Goal: Information Seeking & Learning: Learn about a topic

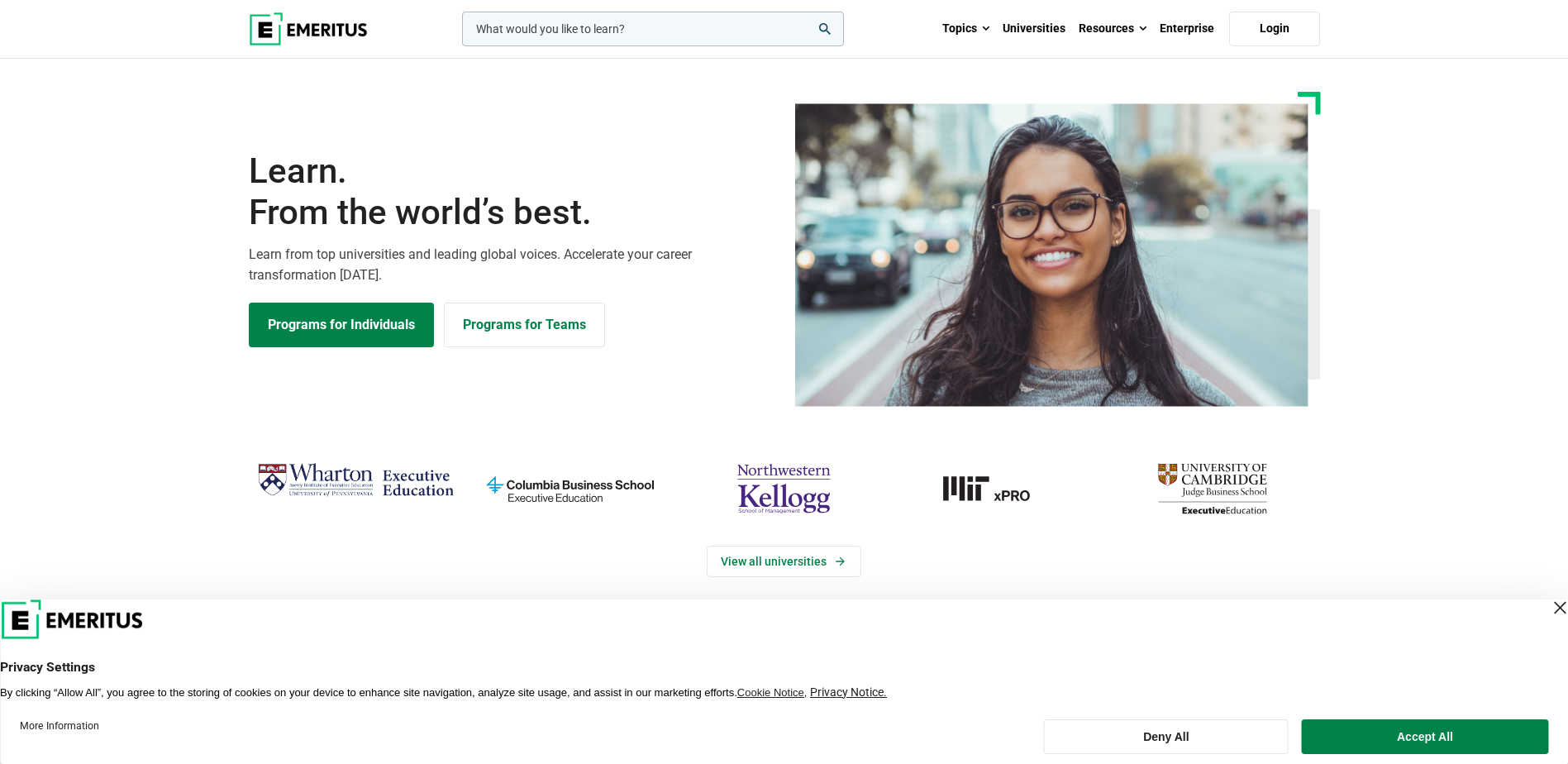
click at [658, 31] on input "woocommerce-product-search-field-0" at bounding box center [653, 29] width 382 height 35
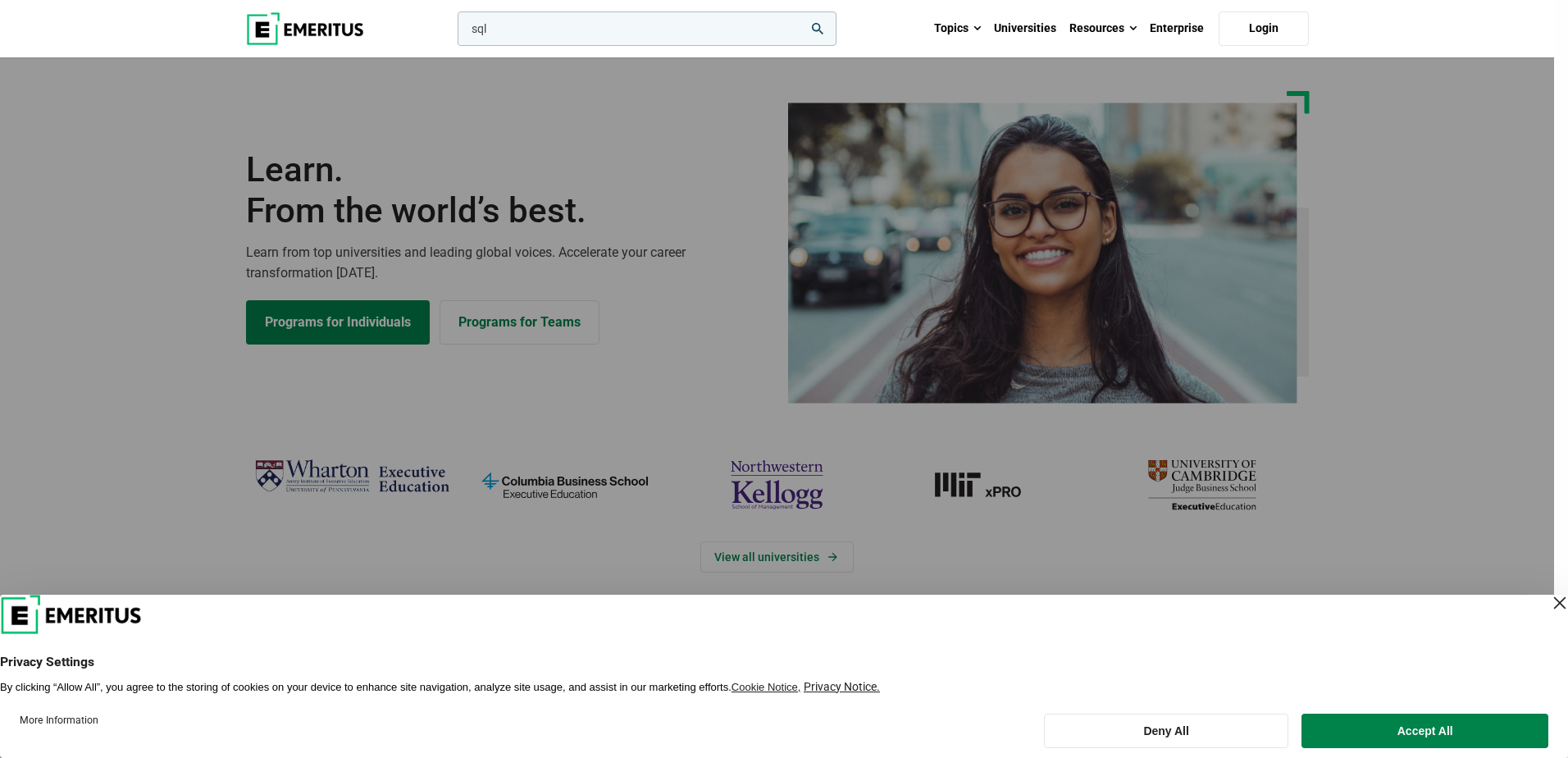
type input "sql"
click at [454, 32] on button "search" at bounding box center [454, 32] width 0 height 0
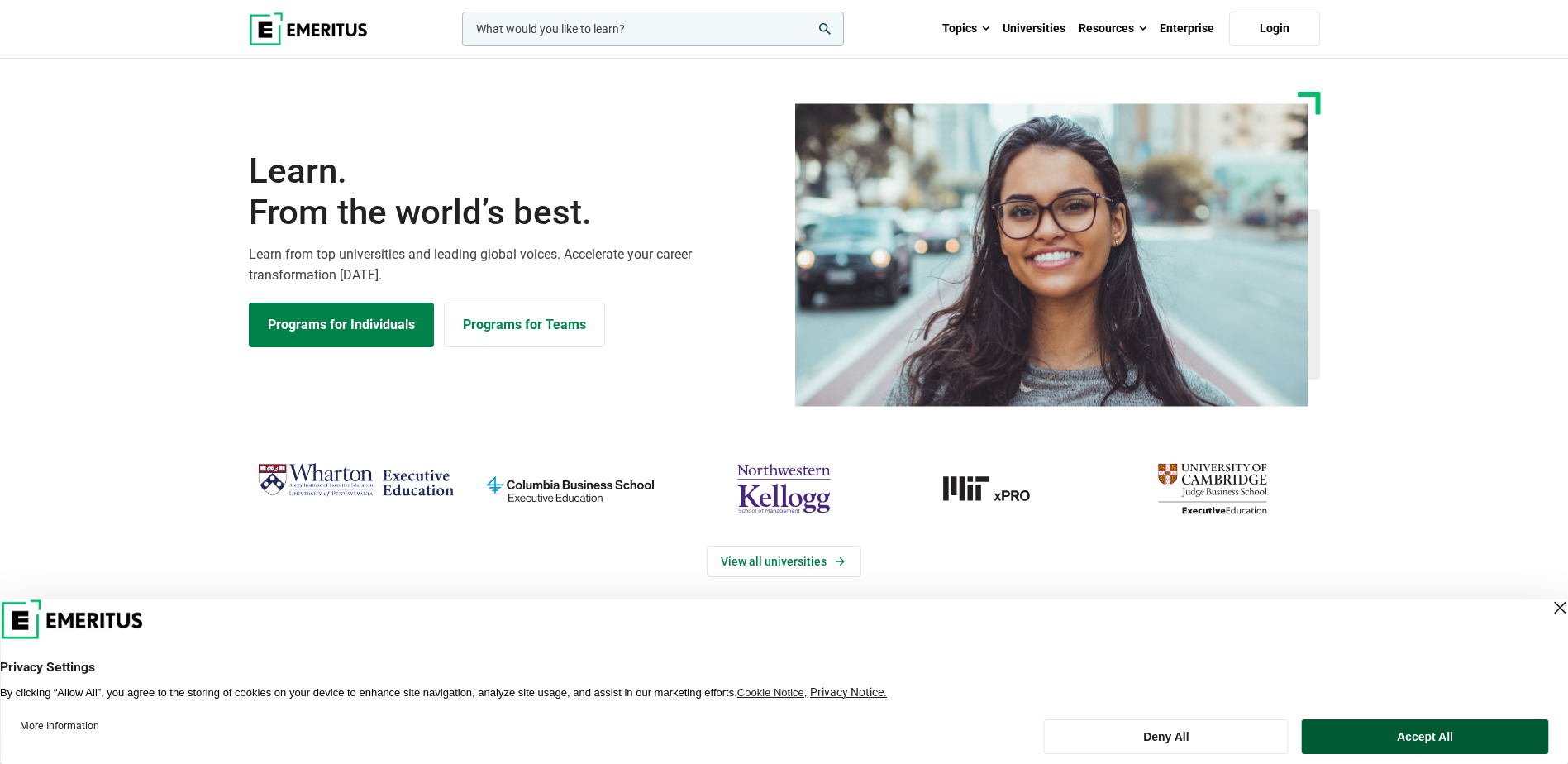
click at [1454, 722] on button "Accept All" at bounding box center [1425, 735] width 246 height 35
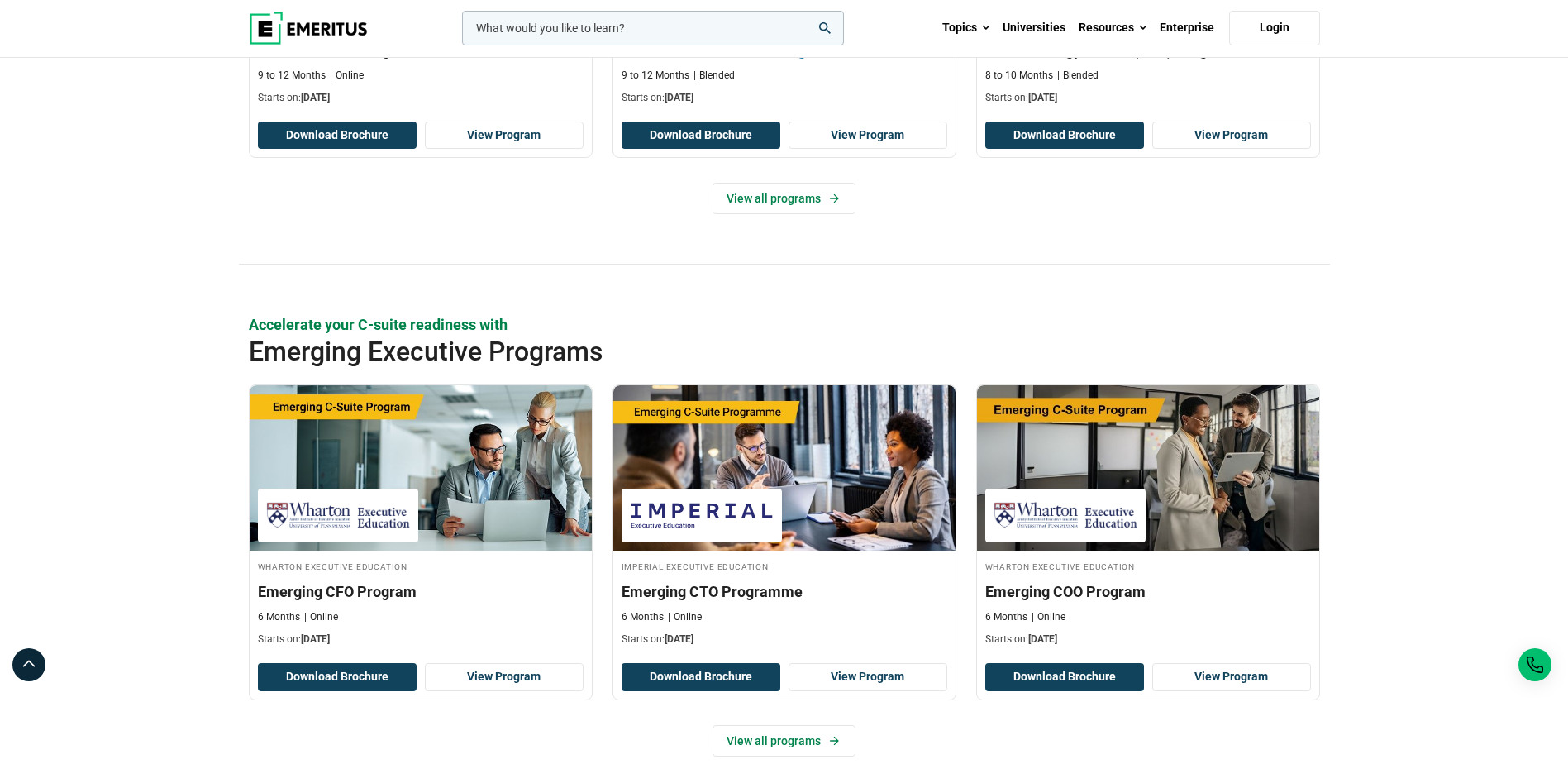
scroll to position [909, 0]
